Goal: Navigation & Orientation: Locate item on page

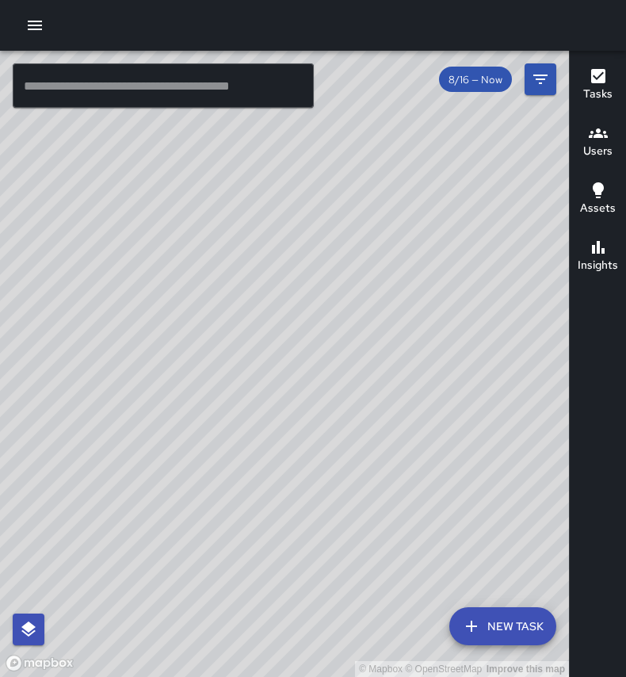
drag, startPoint x: 248, startPoint y: 278, endPoint x: 224, endPoint y: 250, distance: 37.1
click at [224, 250] on div "© Mapbox © OpenStreetMap Improve this map" at bounding box center [284, 364] width 569 height 626
drag, startPoint x: 313, startPoint y: 498, endPoint x: 277, endPoint y: 357, distance: 145.5
click at [277, 360] on div "© Mapbox © OpenStreetMap Improve this map" at bounding box center [284, 364] width 569 height 626
drag, startPoint x: 299, startPoint y: 361, endPoint x: 312, endPoint y: 421, distance: 60.9
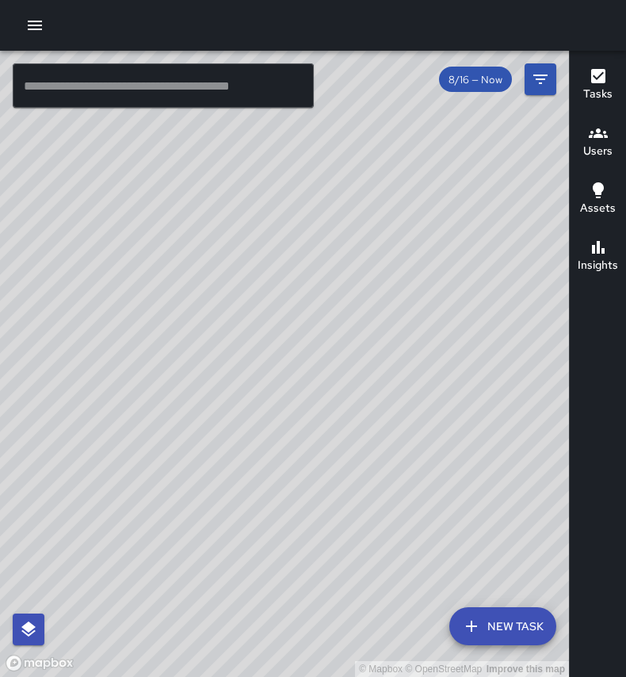
click at [312, 422] on div "© Mapbox © OpenStreetMap Improve this map" at bounding box center [284, 364] width 569 height 626
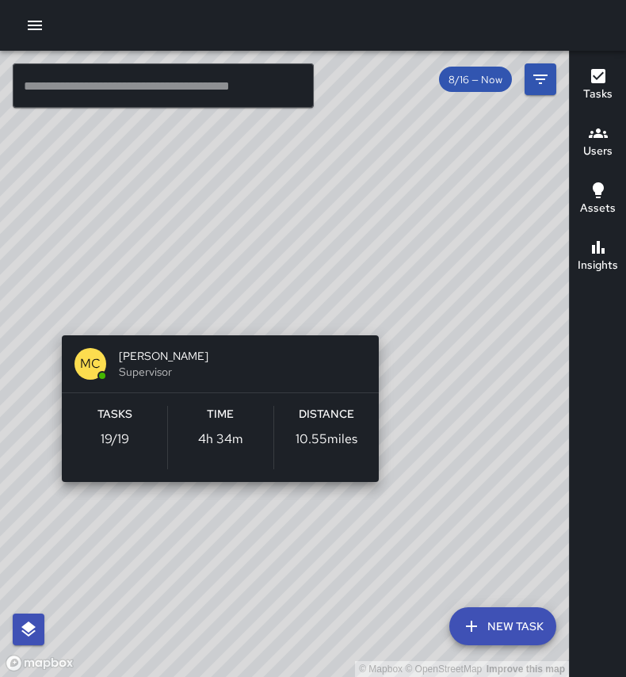
click at [385, 315] on div "© Mapbox © OpenStreetMap Improve this map MC [PERSON_NAME] Supervisor Tasks 19 …" at bounding box center [284, 364] width 569 height 626
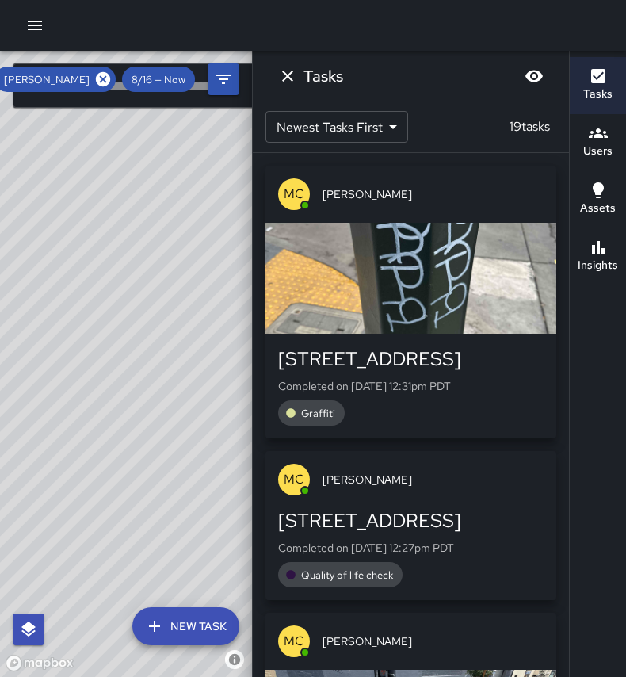
click at [286, 75] on icon "Dismiss" at bounding box center [287, 76] width 11 height 11
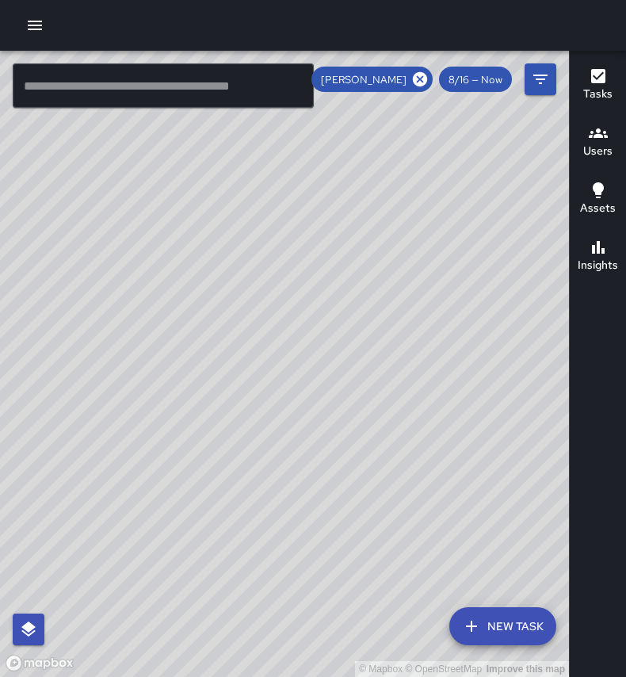
drag, startPoint x: 448, startPoint y: 426, endPoint x: 447, endPoint y: 382, distance: 44.4
click at [447, 382] on div "© Mapbox © OpenStreetMap Improve this map" at bounding box center [284, 364] width 569 height 626
drag, startPoint x: 446, startPoint y: 383, endPoint x: 444, endPoint y: 427, distance: 44.4
click at [444, 428] on div "© Mapbox © OpenStreetMap Improve this map" at bounding box center [284, 364] width 569 height 626
drag, startPoint x: 444, startPoint y: 424, endPoint x: 461, endPoint y: 407, distance: 23.5
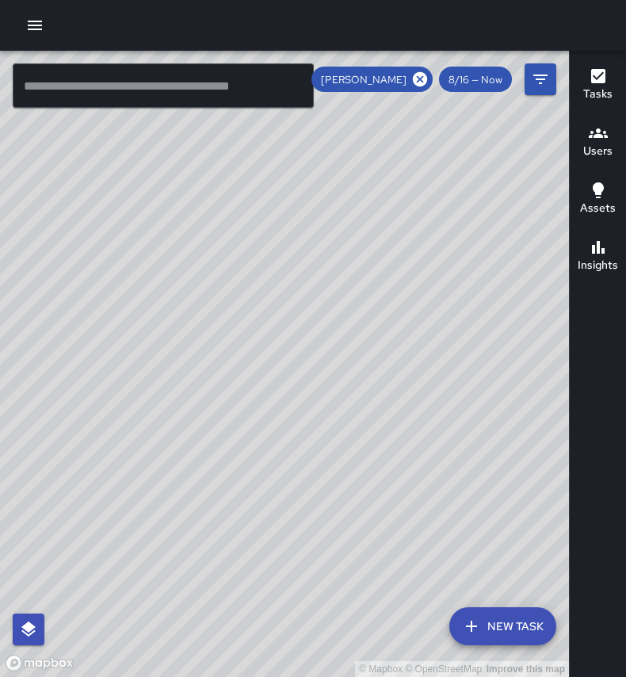
click at [461, 407] on div "© Mapbox © OpenStreetMap Improve this map" at bounding box center [284, 364] width 569 height 626
drag, startPoint x: 461, startPoint y: 407, endPoint x: 470, endPoint y: 414, distance: 11.3
click at [470, 414] on div "© Mapbox © OpenStreetMap Improve this map" at bounding box center [284, 364] width 569 height 626
click at [469, 413] on div "© Mapbox © OpenStreetMap Improve this map" at bounding box center [284, 364] width 569 height 626
click at [422, 84] on icon at bounding box center [420, 79] width 14 height 14
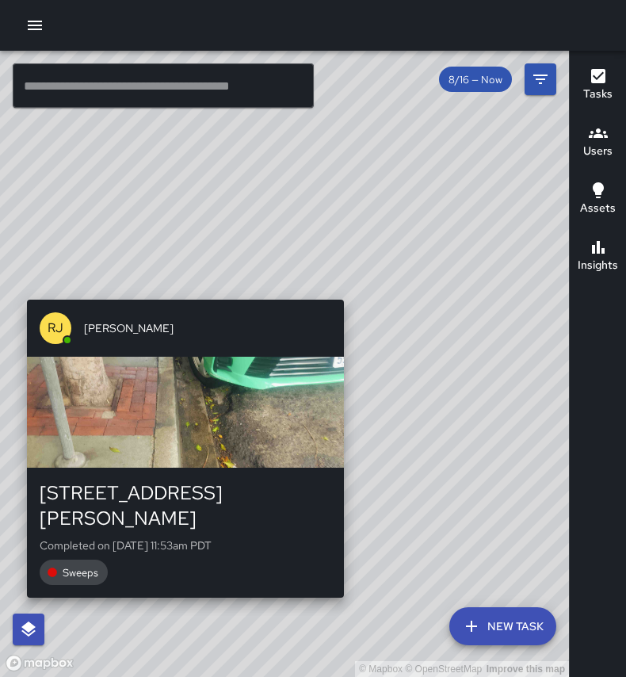
click at [350, 292] on div "© Mapbox © OpenStreetMap Improve this map [PERSON_NAME] [PERSON_NAME][GEOGRAPHI…" at bounding box center [284, 364] width 569 height 626
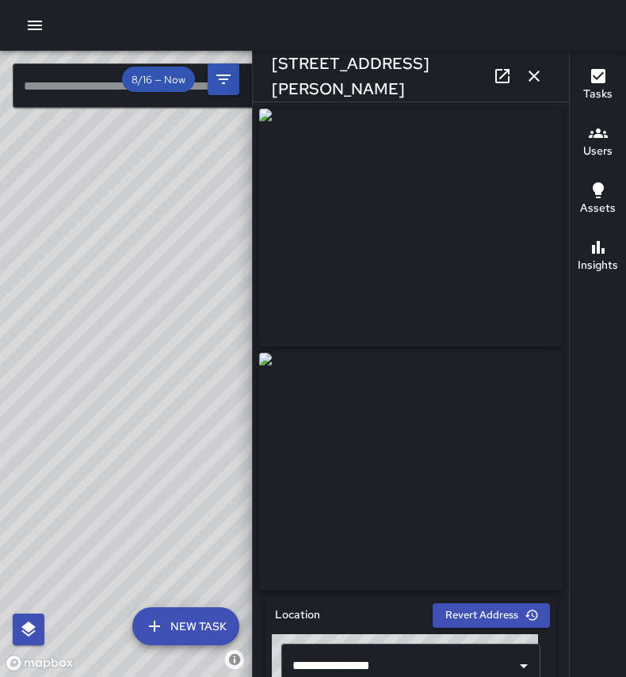
click at [146, 204] on div "© Mapbox © OpenStreetMap Improve this map [PERSON_NAME] [PERSON_NAME] [STREET_A…" at bounding box center [126, 364] width 252 height 626
click at [107, 235] on div "© Mapbox © OpenStreetMap Improve this map" at bounding box center [126, 364] width 252 height 626
click at [102, 233] on div "© Mapbox © OpenStreetMap Improve this map [PERSON_NAME] [PERSON_NAME] [STREET_A…" at bounding box center [126, 364] width 252 height 626
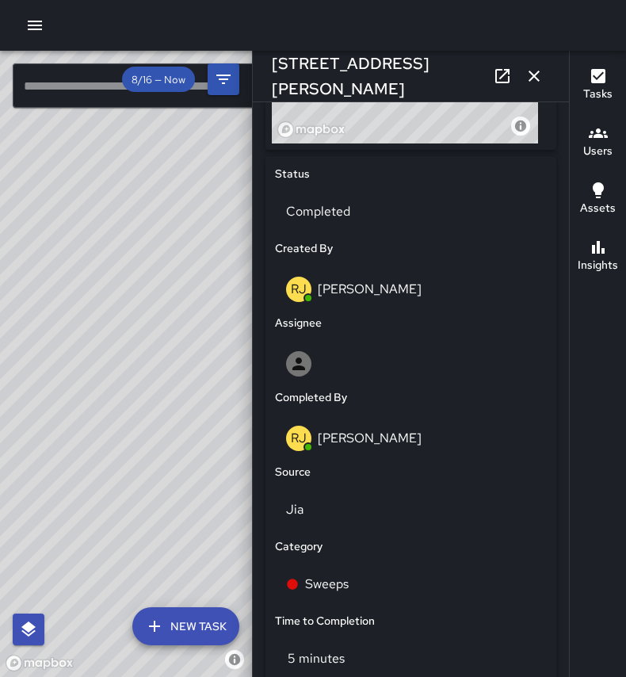
scroll to position [686, 0]
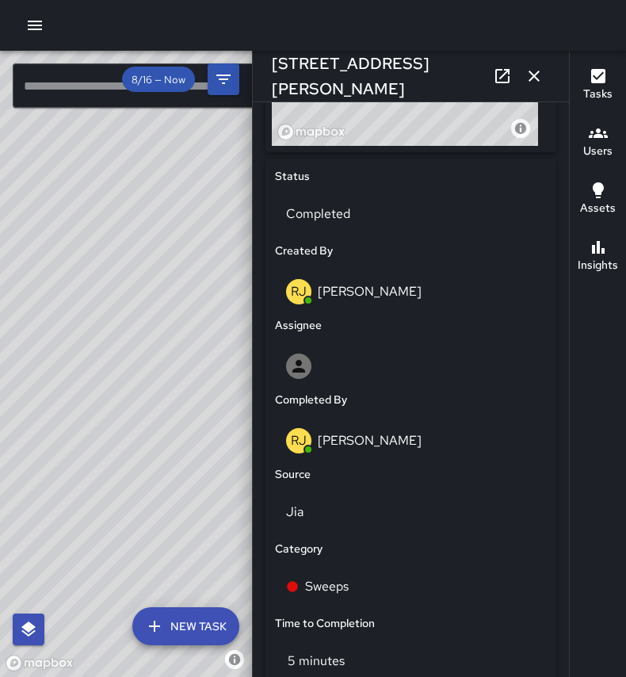
drag, startPoint x: 27, startPoint y: 444, endPoint x: 181, endPoint y: 308, distance: 206.0
click at [181, 308] on div "© Mapbox © OpenStreetMap Improve this map" at bounding box center [126, 364] width 252 height 626
click at [540, 76] on icon "button" at bounding box center [534, 76] width 19 height 19
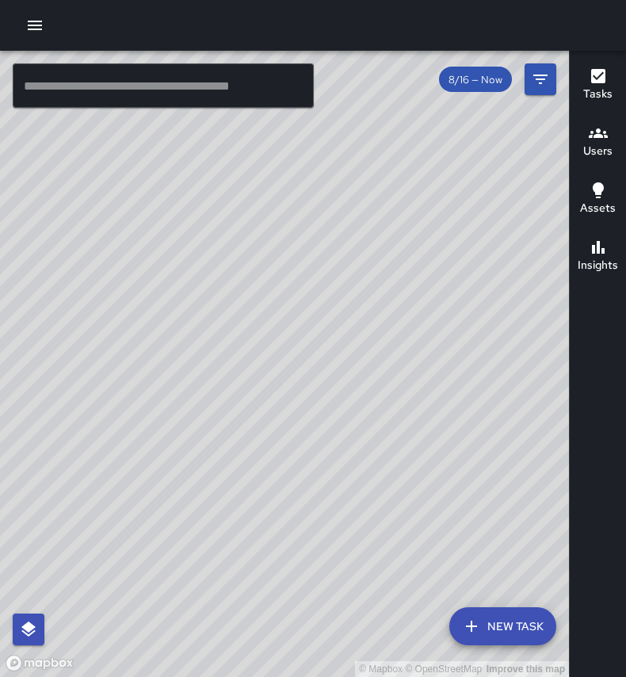
drag, startPoint x: 314, startPoint y: 323, endPoint x: 319, endPoint y: 231, distance: 92.0
click at [319, 231] on div "© Mapbox © OpenStreetMap Improve this map [PERSON_NAME] [PERSON_NAME] [STREET_A…" at bounding box center [284, 364] width 569 height 626
drag, startPoint x: 234, startPoint y: 481, endPoint x: 237, endPoint y: 460, distance: 20.8
click at [237, 460] on div "© Mapbox © OpenStreetMap Improve this map" at bounding box center [284, 364] width 569 height 626
drag, startPoint x: 253, startPoint y: 392, endPoint x: 260, endPoint y: 253, distance: 139.6
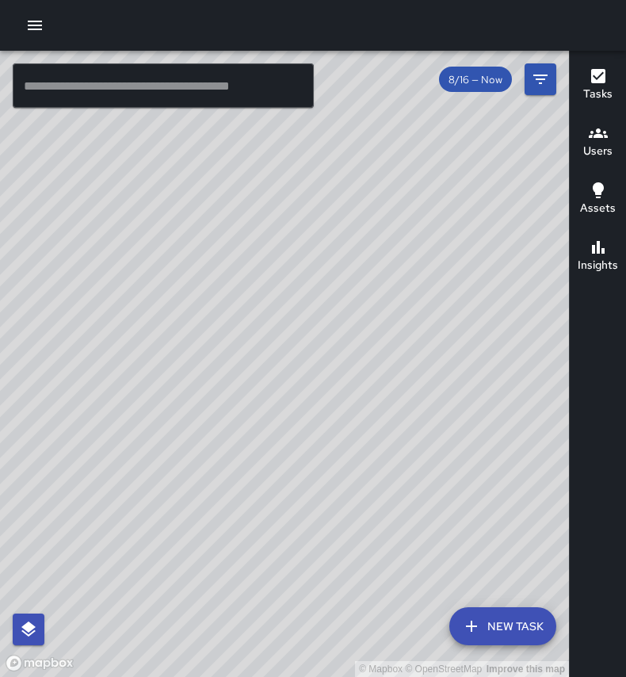
click at [265, 247] on div "© Mapbox © OpenStreetMap Improve this map" at bounding box center [284, 364] width 569 height 626
drag, startPoint x: 260, startPoint y: 302, endPoint x: 266, endPoint y: 334, distance: 32.3
click at [266, 334] on div "© Mapbox © OpenStreetMap Improve this map" at bounding box center [284, 364] width 569 height 626
